Goal: Task Accomplishment & Management: Use online tool/utility

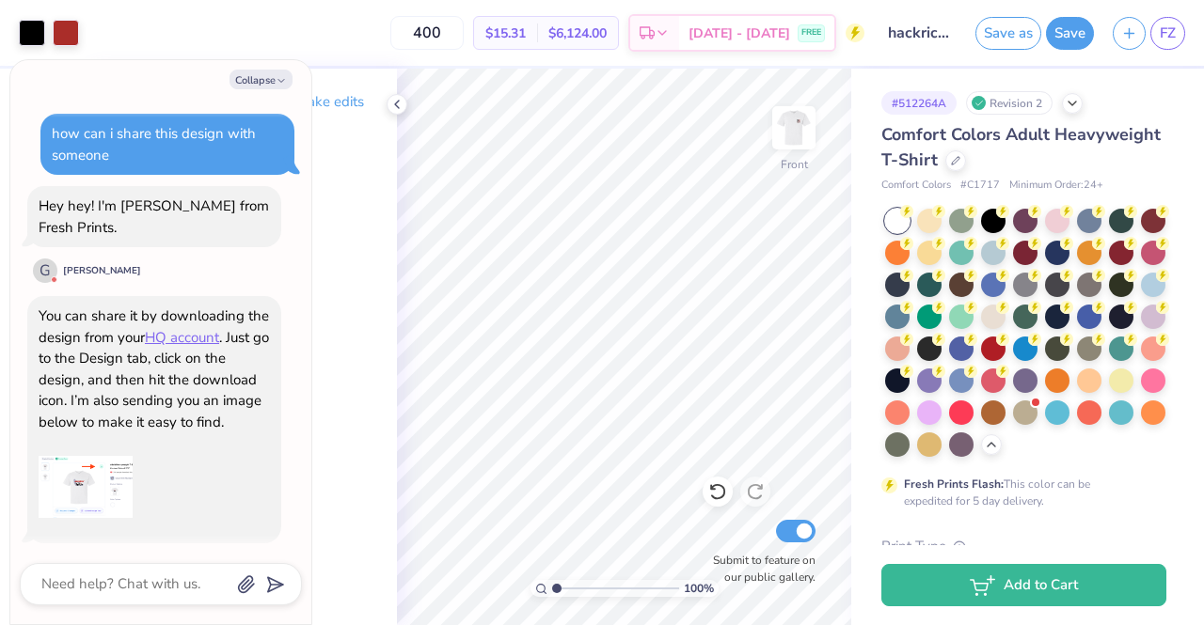
scroll to position [2760, 0]
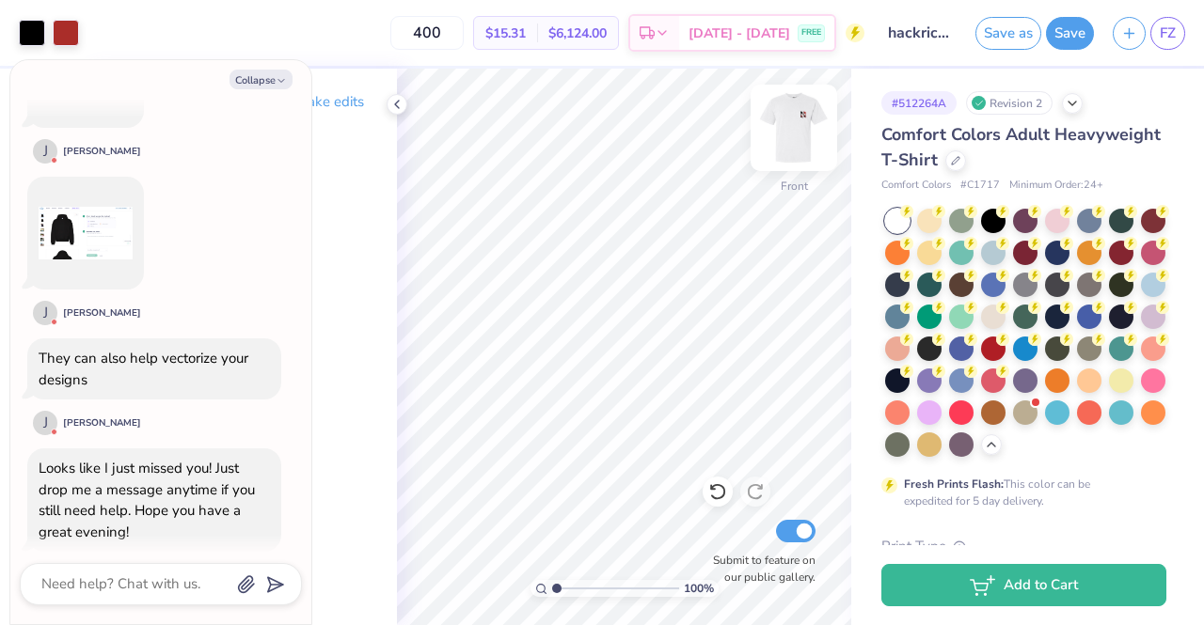
click at [805, 118] on img at bounding box center [793, 127] width 75 height 75
click at [796, 125] on img at bounding box center [793, 127] width 75 height 75
type textarea "x"
type input "4.83"
type textarea "x"
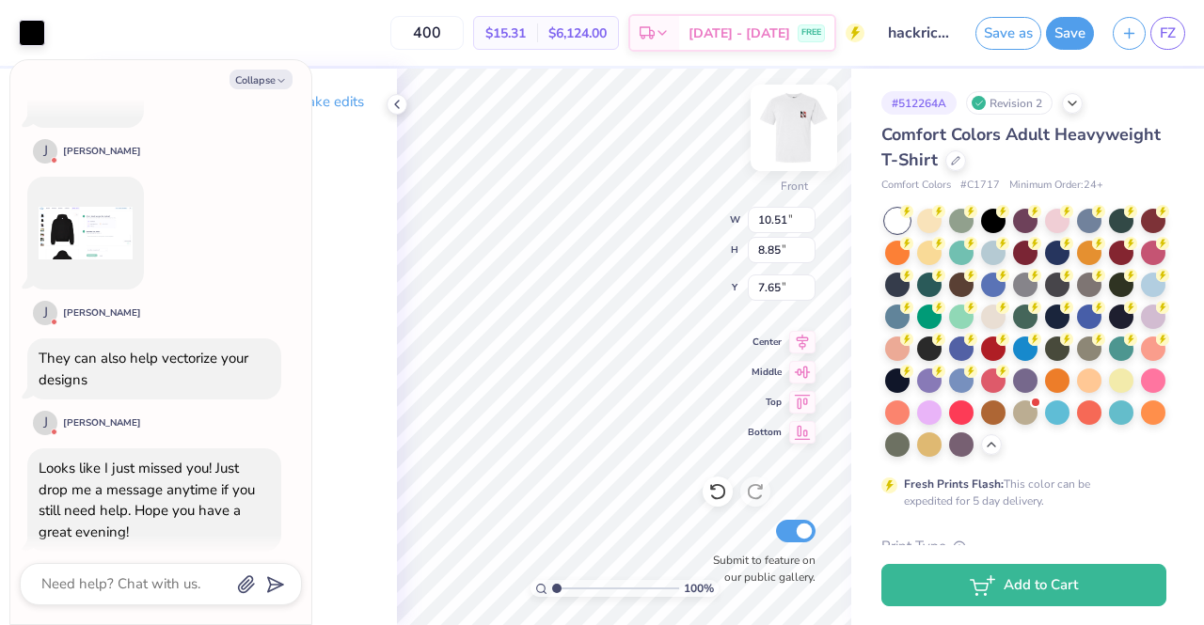
type input "8.28"
type textarea "x"
type input "14.53"
type input "1.15"
type input "4.83"
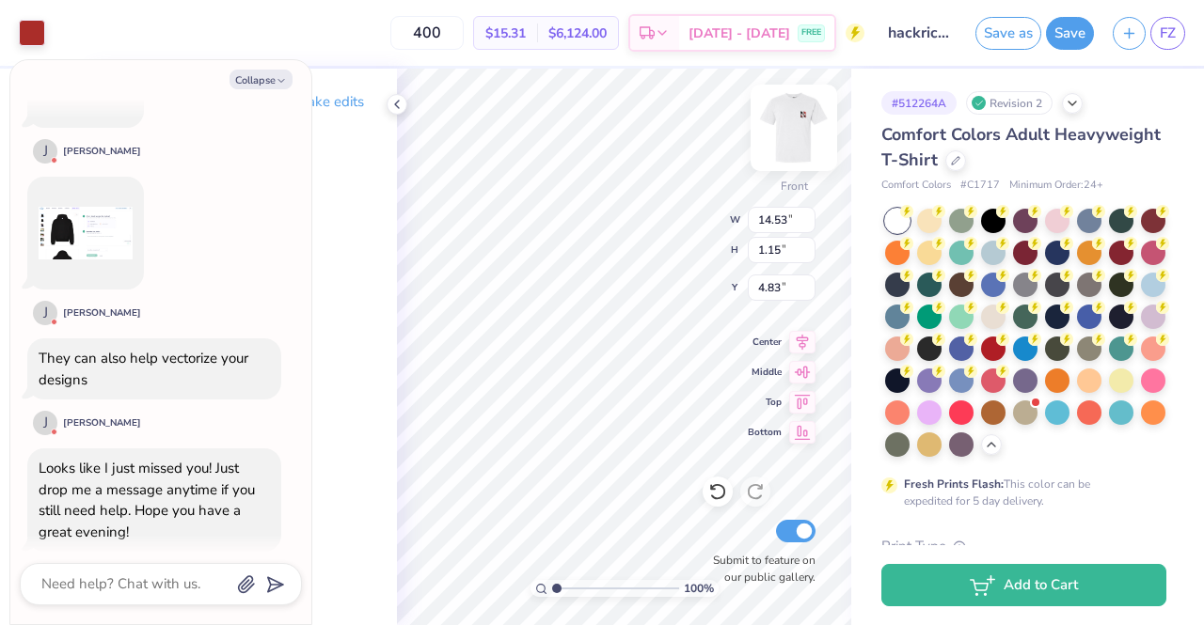
type textarea "x"
type input "5.28"
click at [802, 138] on img at bounding box center [793, 127] width 75 height 75
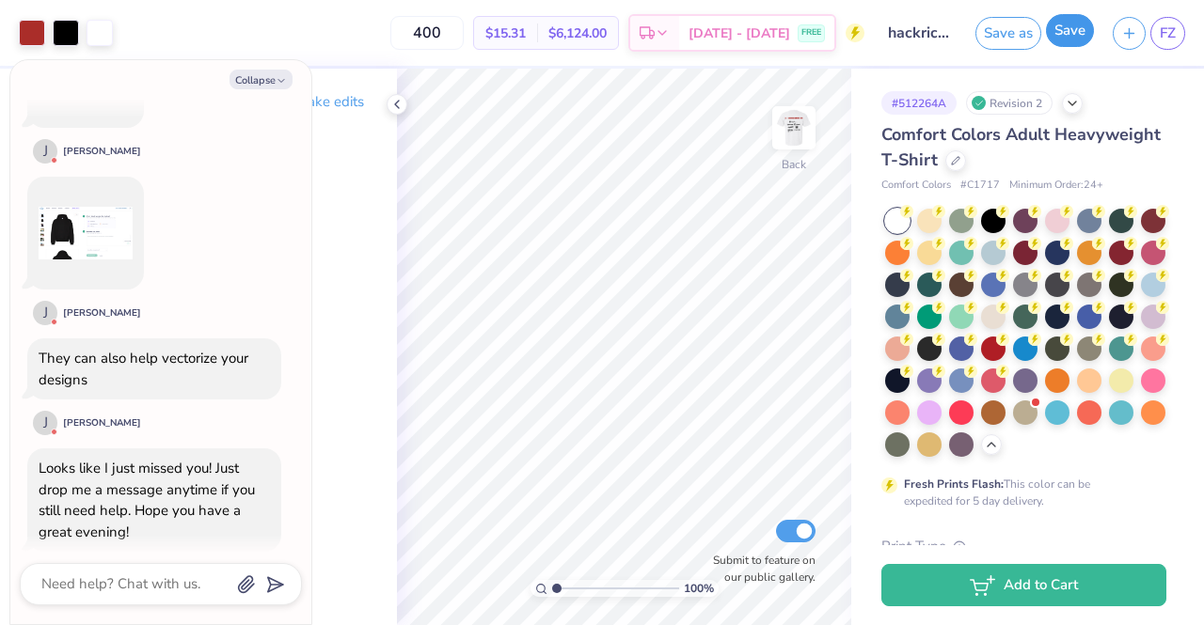
click at [1086, 37] on button "Save" at bounding box center [1070, 30] width 48 height 33
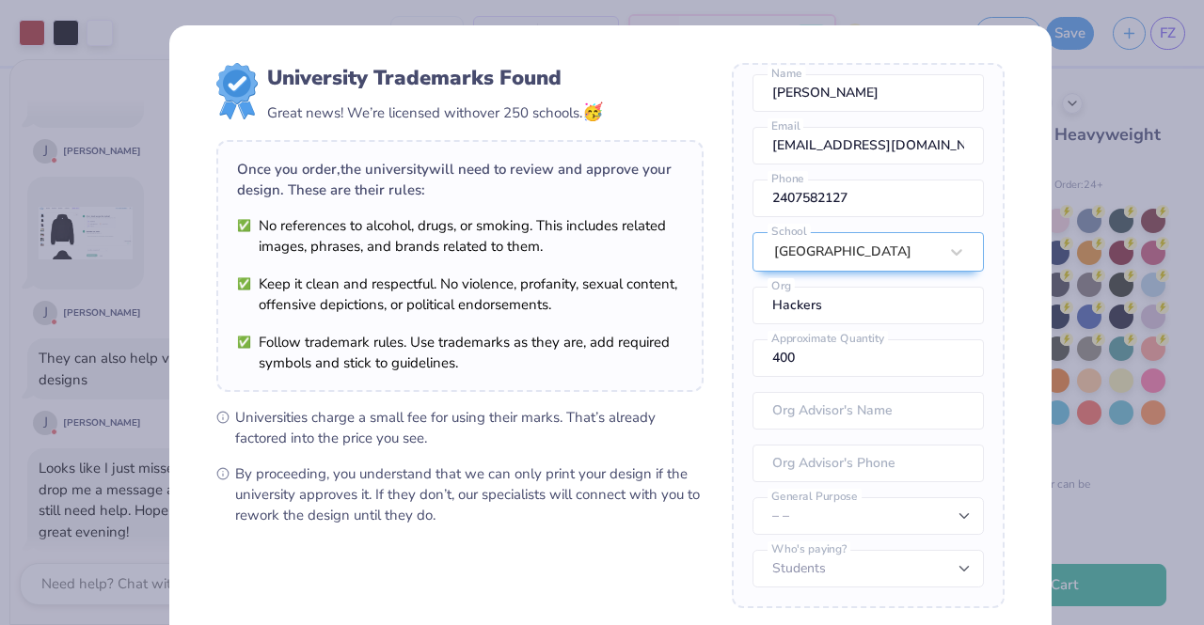
scroll to position [191, 0]
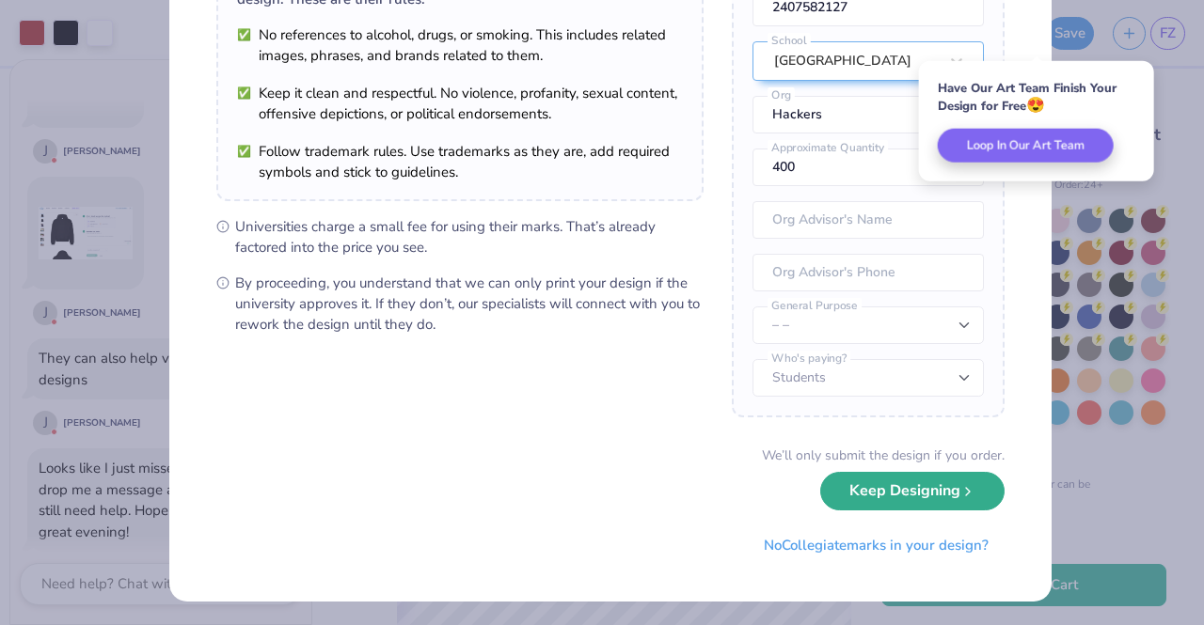
click at [935, 500] on button "Keep Designing" at bounding box center [912, 491] width 184 height 39
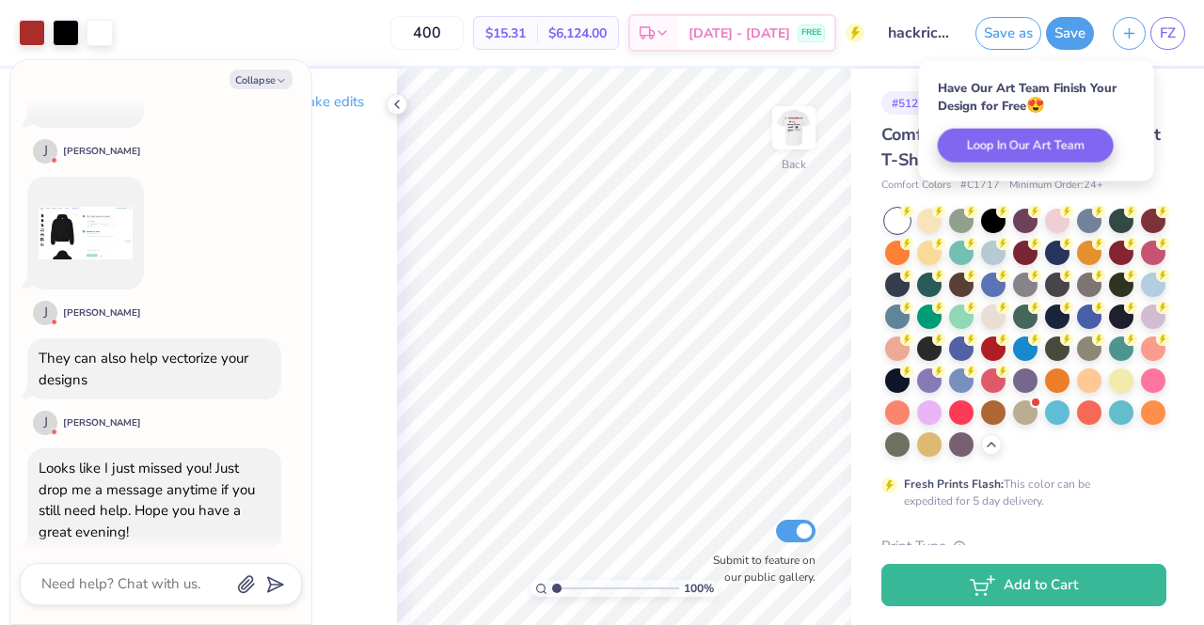
scroll to position [0, 0]
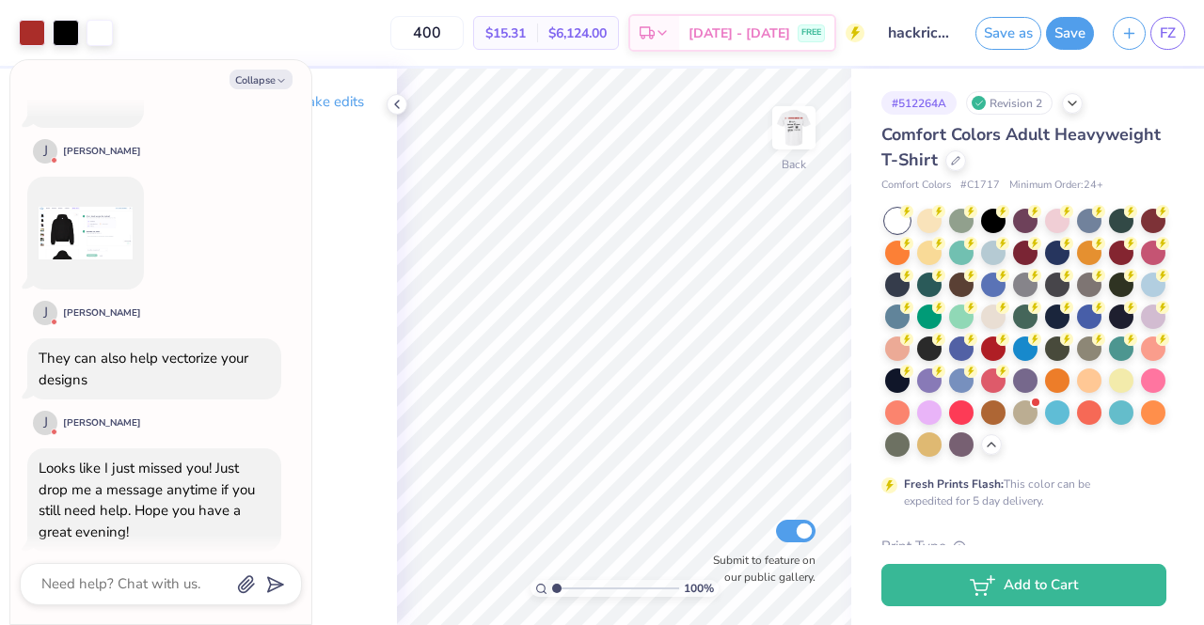
click at [942, 179] on span "Comfort Colors" at bounding box center [916, 186] width 70 height 16
click at [960, 159] on icon at bounding box center [955, 158] width 9 height 9
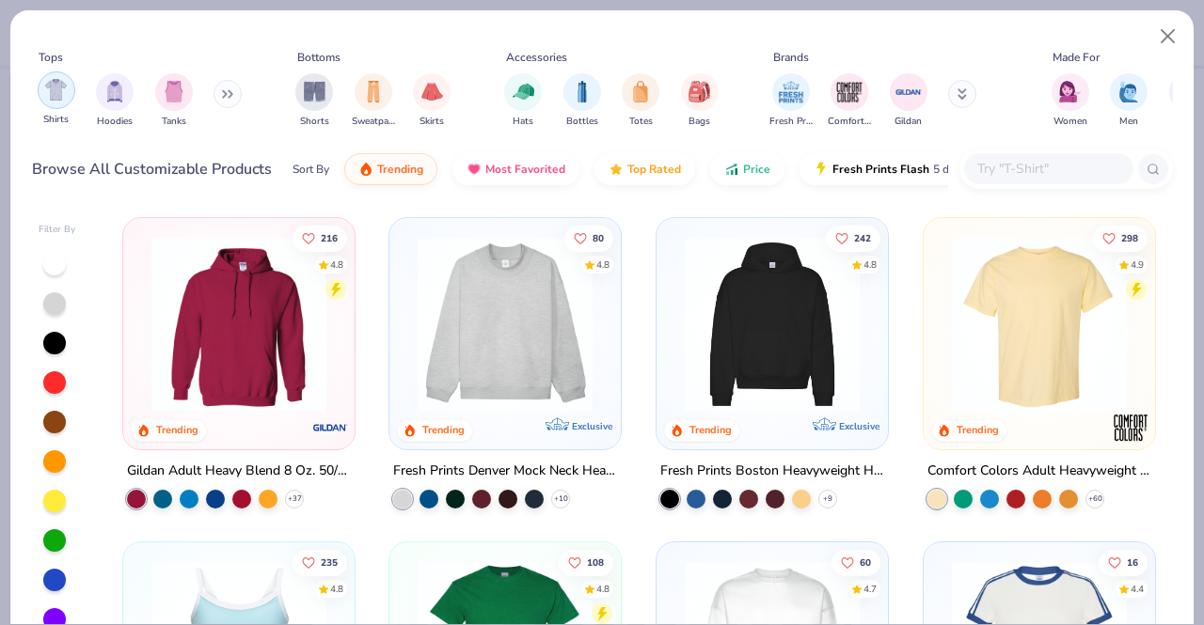
click at [66, 91] on div "filter for Shirts" at bounding box center [57, 90] width 38 height 38
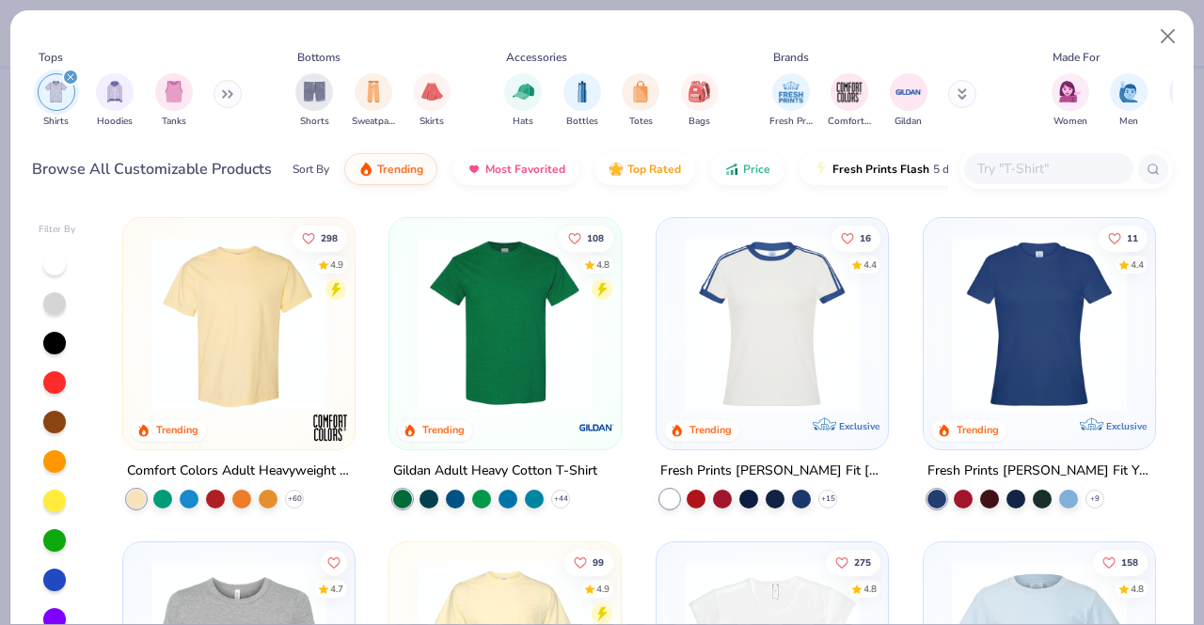
click at [488, 339] on img at bounding box center [505, 324] width 194 height 175
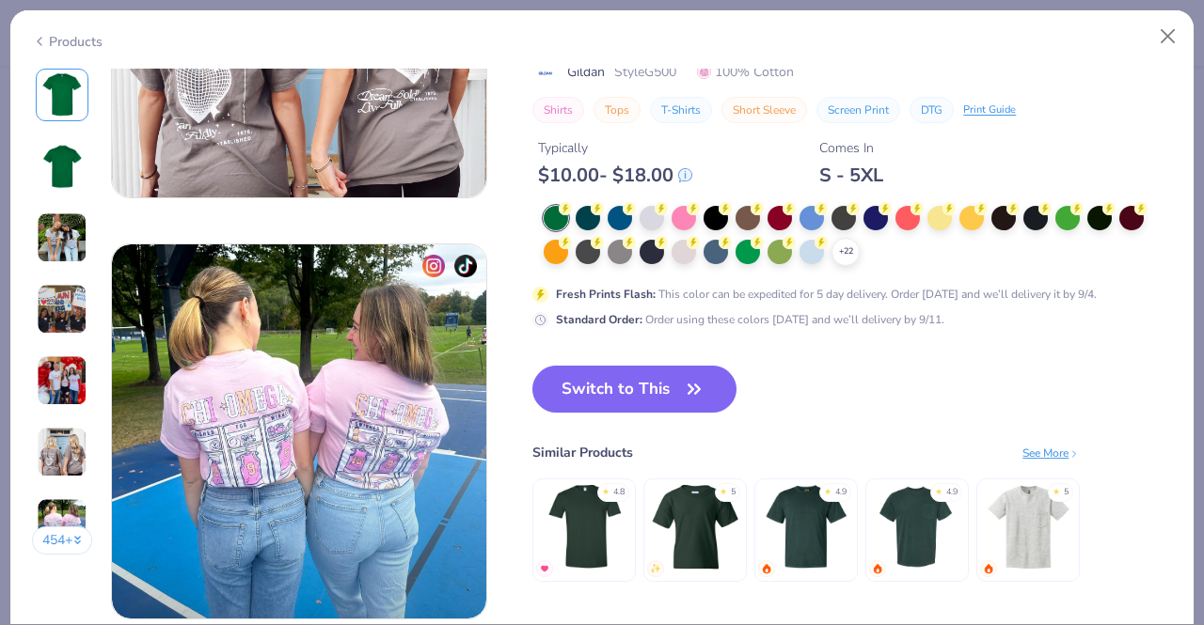
scroll to position [2343, 0]
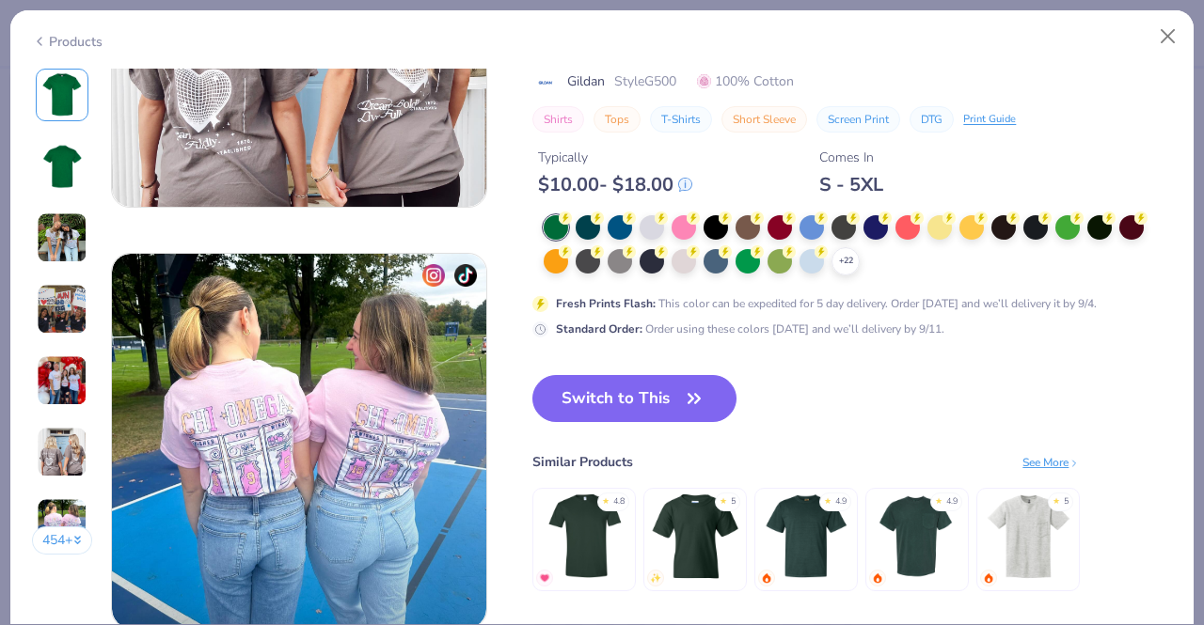
click at [837, 376] on div "Switch to This Similar Products See More ★ 4.8 ★ 5 ★ 4.9 ★ 4.9 ★ 5" at bounding box center [805, 502] width 547 height 254
click at [711, 388] on button "Switch to This" at bounding box center [634, 398] width 204 height 47
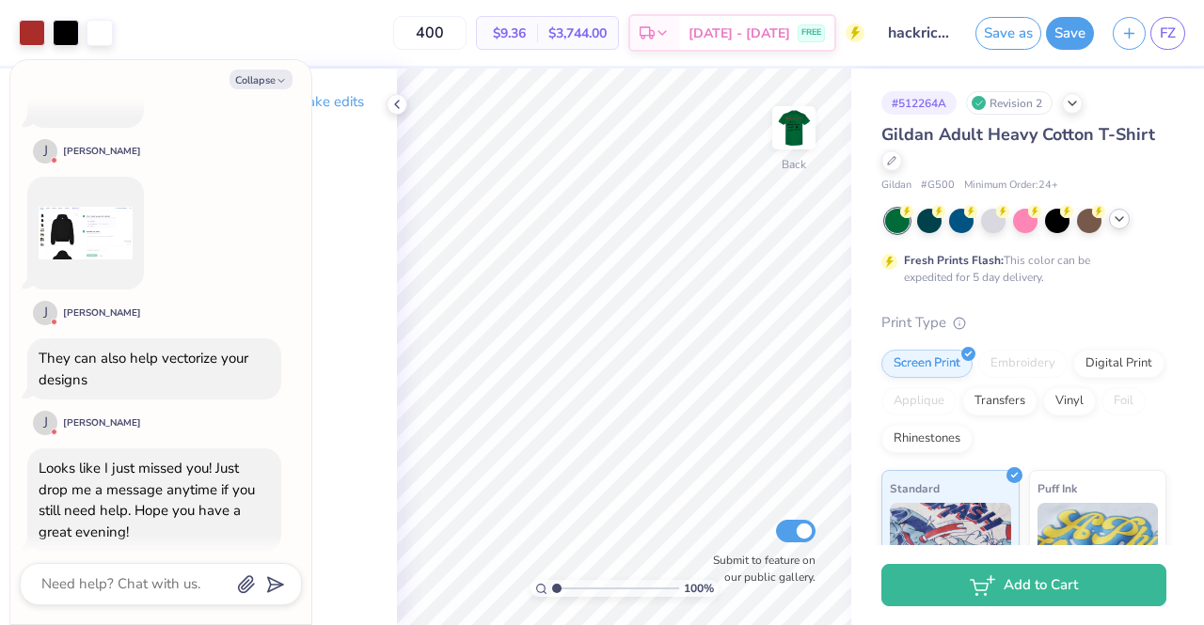
click at [1124, 221] on icon at bounding box center [1118, 219] width 15 height 15
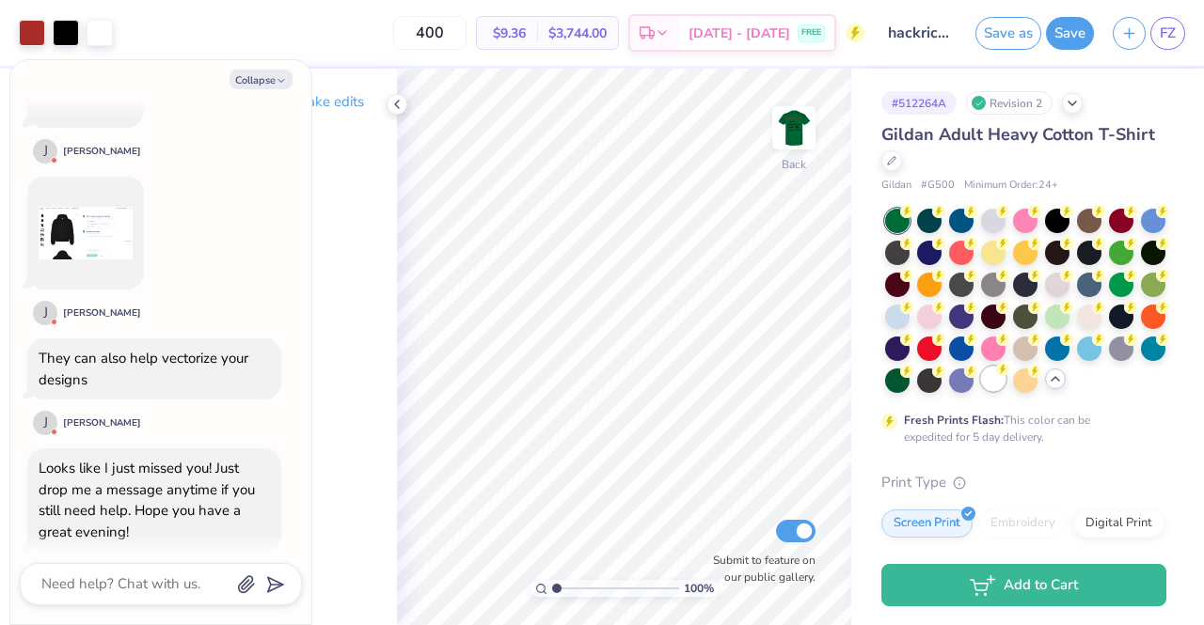
click at [981, 391] on div at bounding box center [993, 379] width 24 height 24
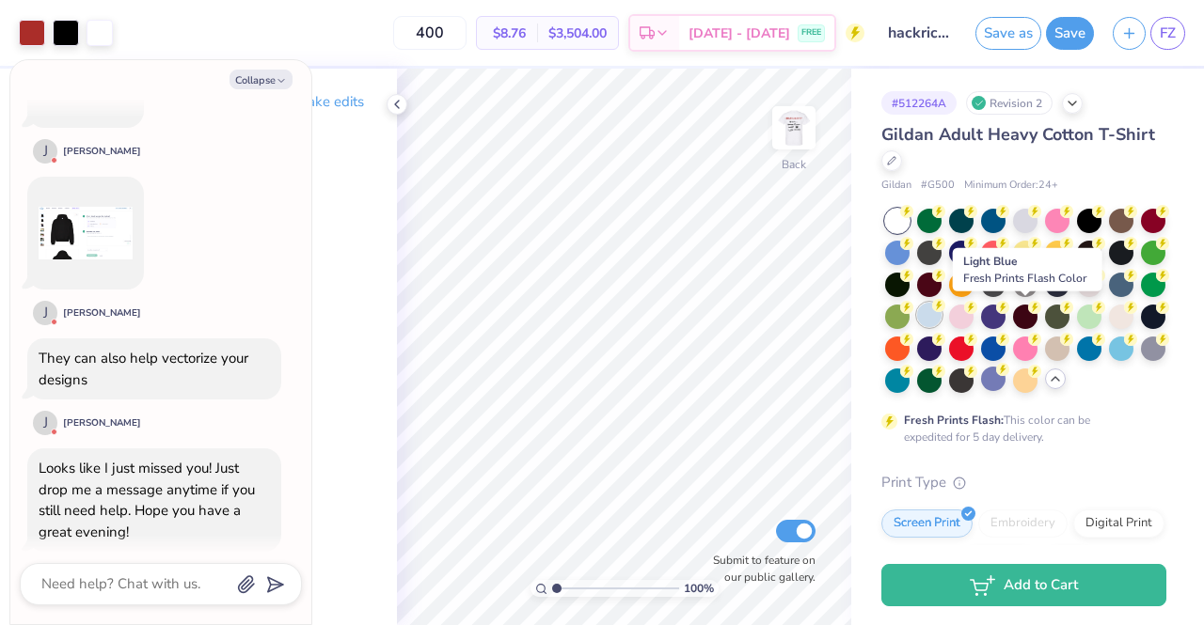
click at [941, 311] on div at bounding box center [929, 315] width 24 height 24
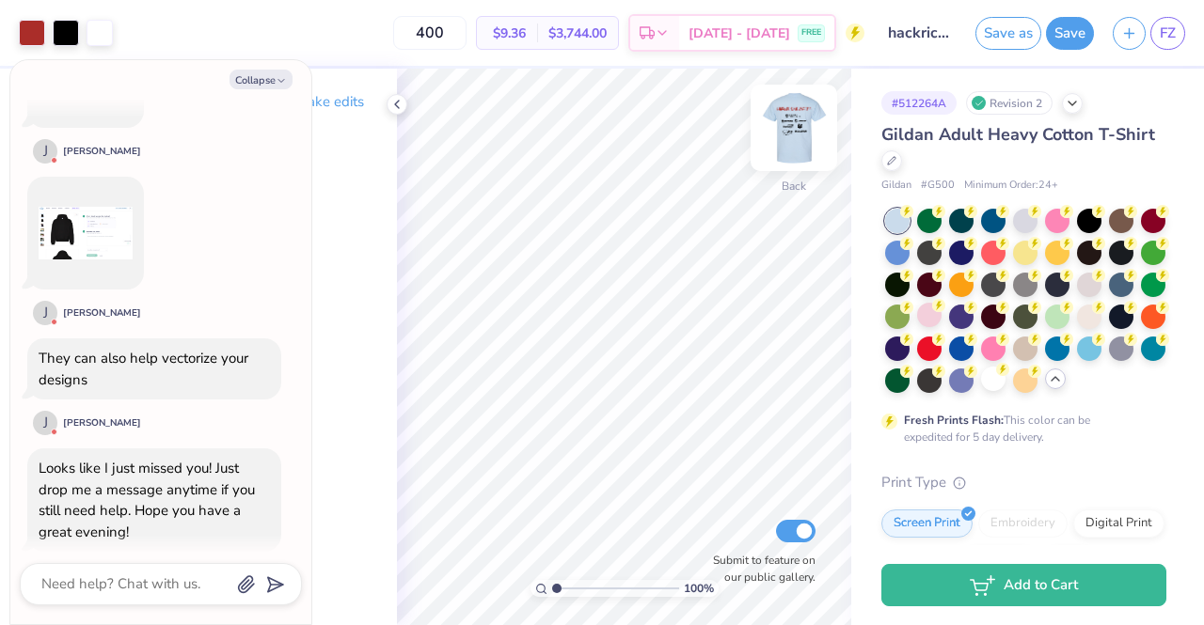
click at [801, 113] on img at bounding box center [793, 127] width 75 height 75
click at [801, 113] on img at bounding box center [794, 128] width 38 height 38
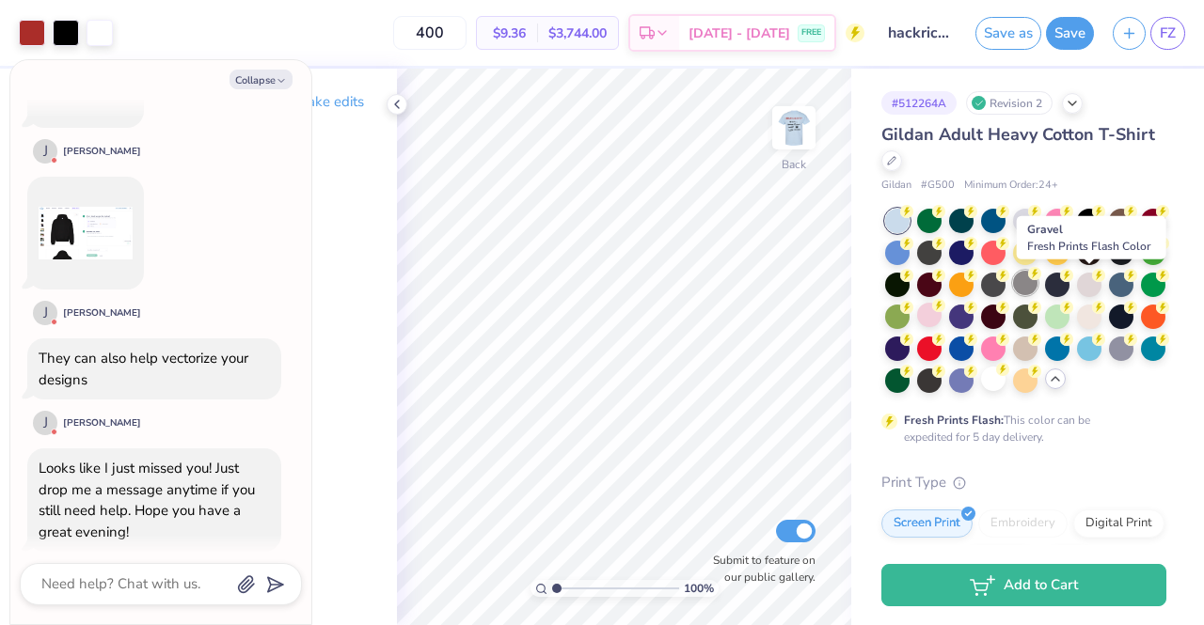
click at [1041, 277] on icon at bounding box center [1034, 273] width 13 height 13
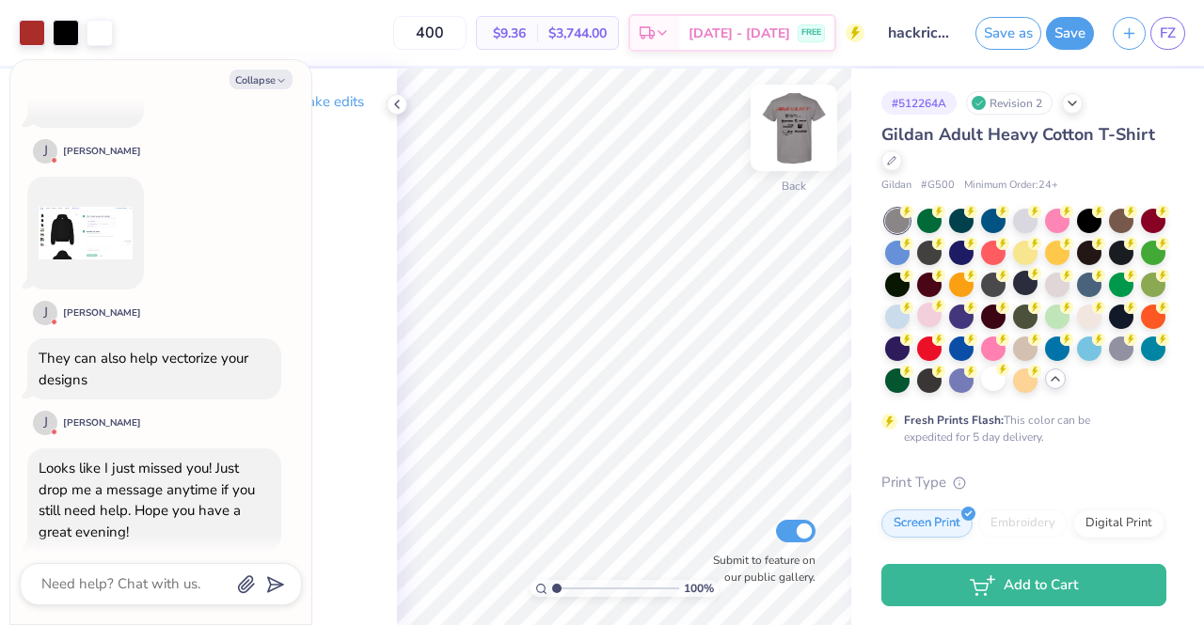
click at [799, 134] on img at bounding box center [793, 127] width 75 height 75
click at [1019, 215] on div at bounding box center [1025, 219] width 24 height 24
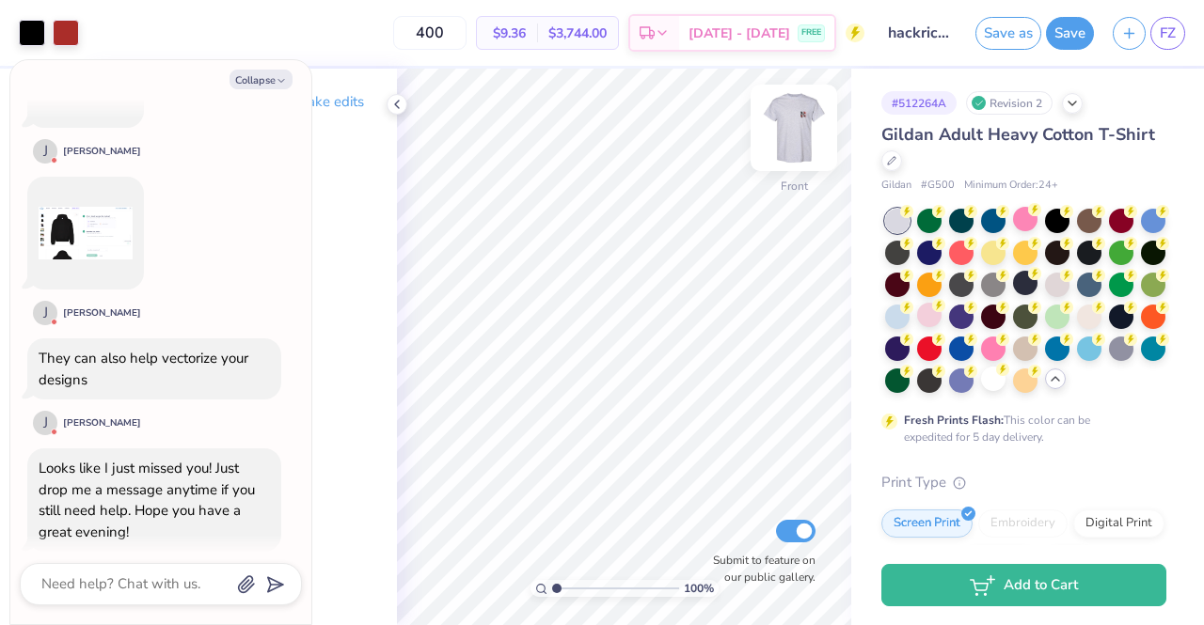
click at [796, 130] on img at bounding box center [793, 127] width 75 height 75
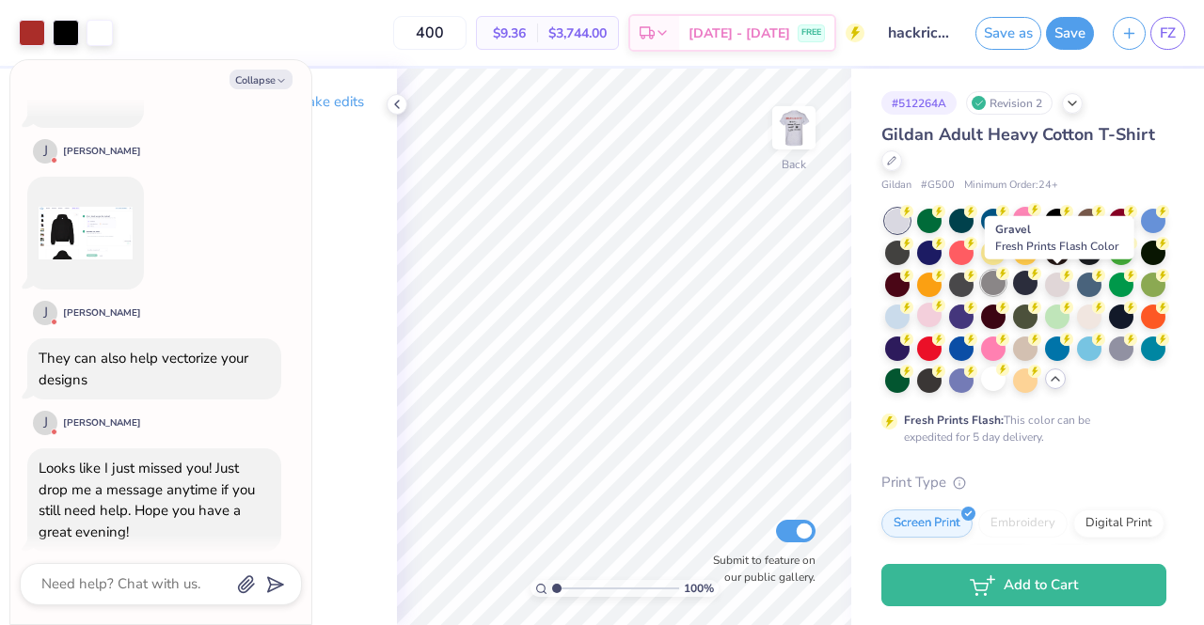
click at [1005, 291] on div at bounding box center [993, 283] width 24 height 24
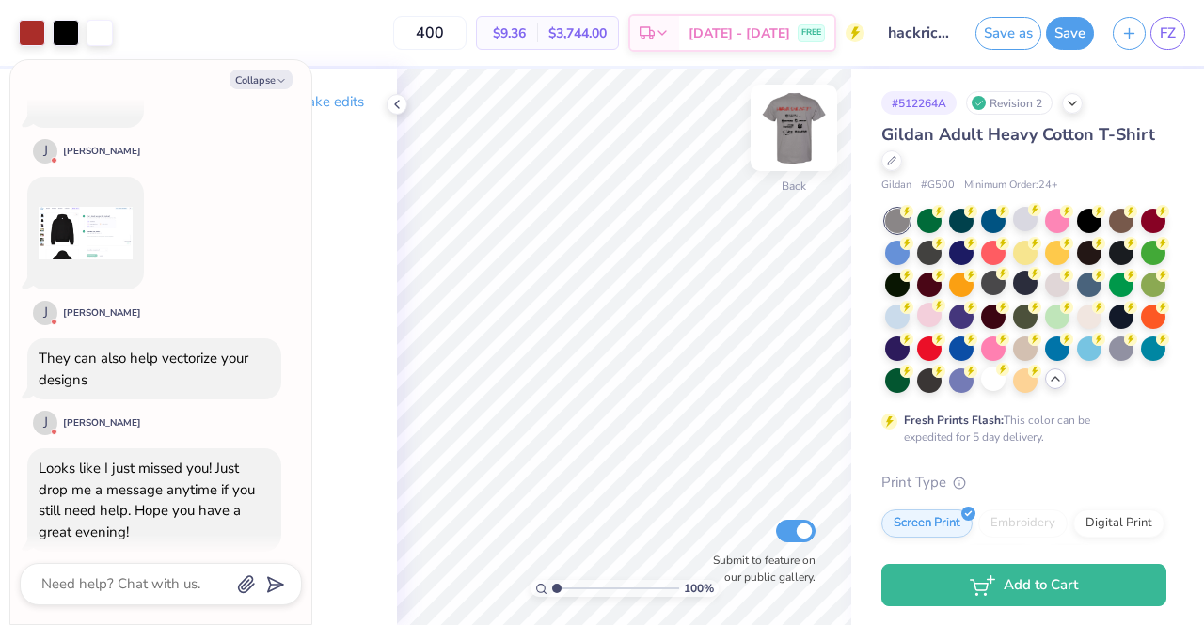
click at [788, 121] on img at bounding box center [793, 127] width 75 height 75
click at [981, 391] on div at bounding box center [993, 379] width 24 height 24
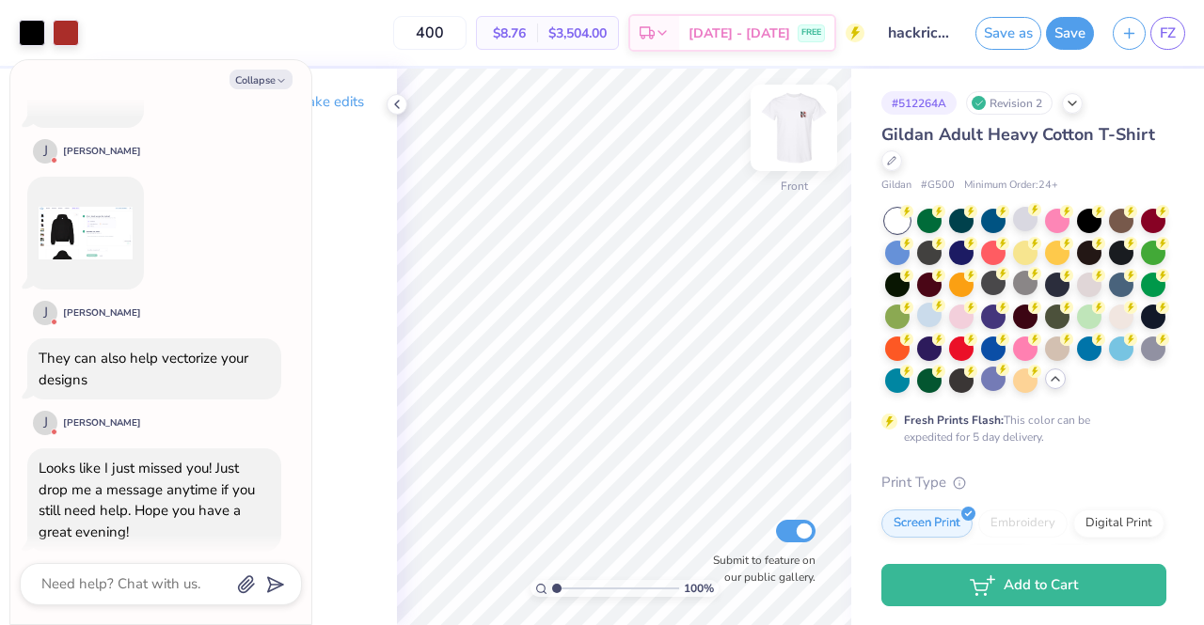
click at [790, 135] on img at bounding box center [793, 127] width 75 height 75
type textarea "x"
